Goal: Navigation & Orientation: Find specific page/section

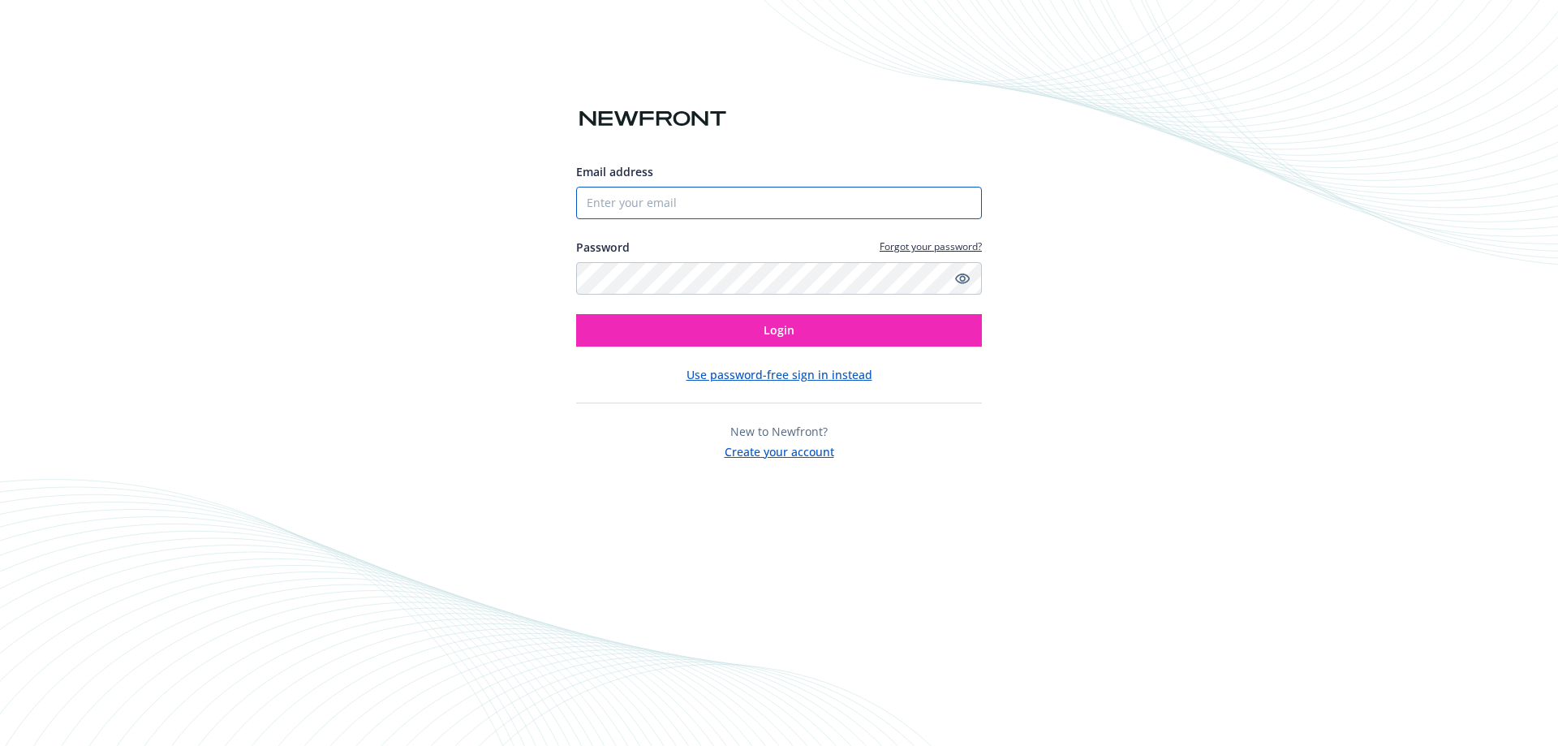
click at [658, 202] on input "Email address" at bounding box center [779, 203] width 406 height 32
type input "[PERSON_NAME][EMAIL_ADDRESS][DOMAIN_NAME]"
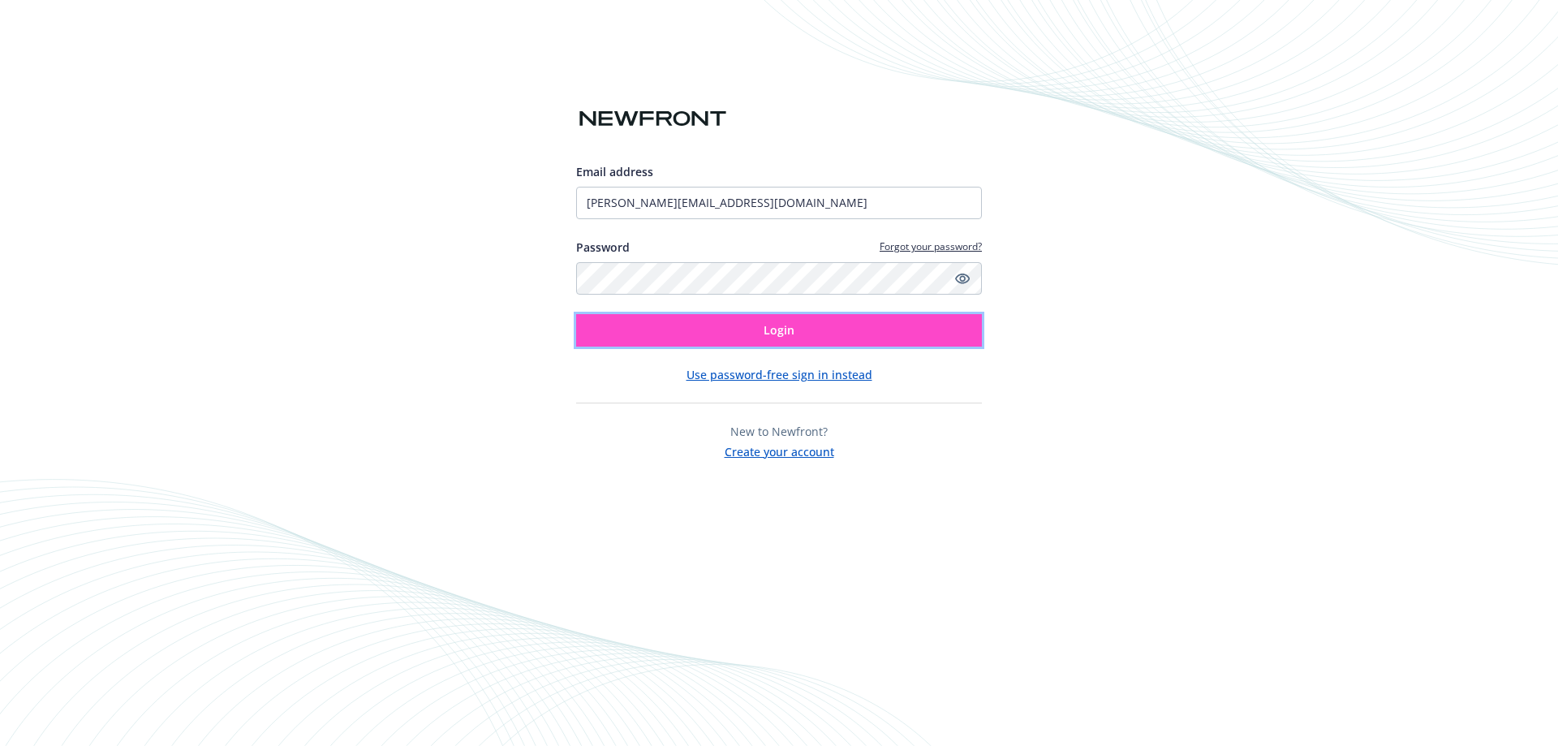
click at [730, 326] on button "Login" at bounding box center [779, 330] width 406 height 32
